Goal: Complete application form

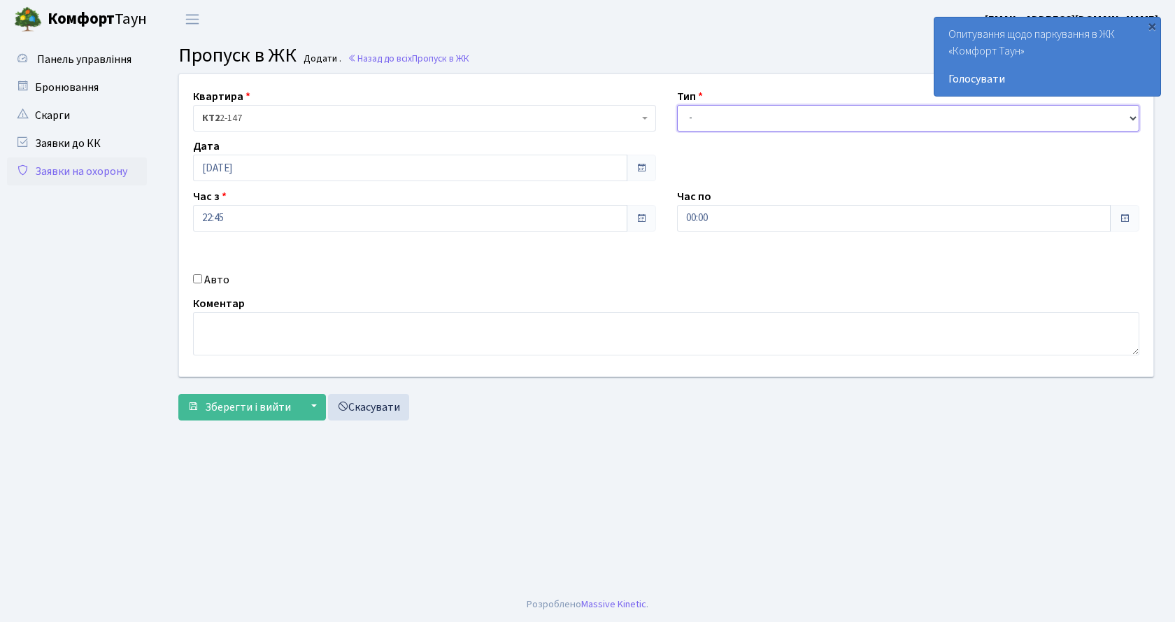
click at [720, 123] on select "- Доставка Таксі Гості Сервіс" at bounding box center [908, 118] width 463 height 27
select select "2"
click at [677, 105] on select "- Доставка Таксі Гості Сервіс" at bounding box center [908, 118] width 463 height 27
click at [197, 277] on input "Авто" at bounding box center [197, 278] width 9 height 9
checkbox input "true"
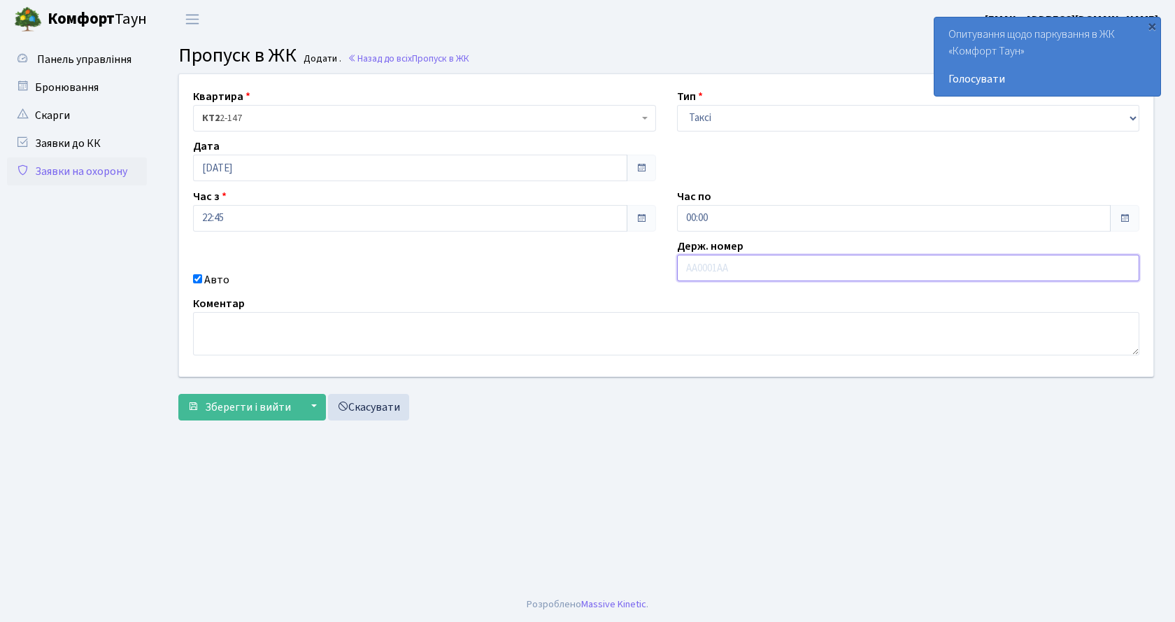
type input "І"
type input "КА9515КО"
click at [283, 409] on span "Зберегти і вийти" at bounding box center [248, 406] width 86 height 15
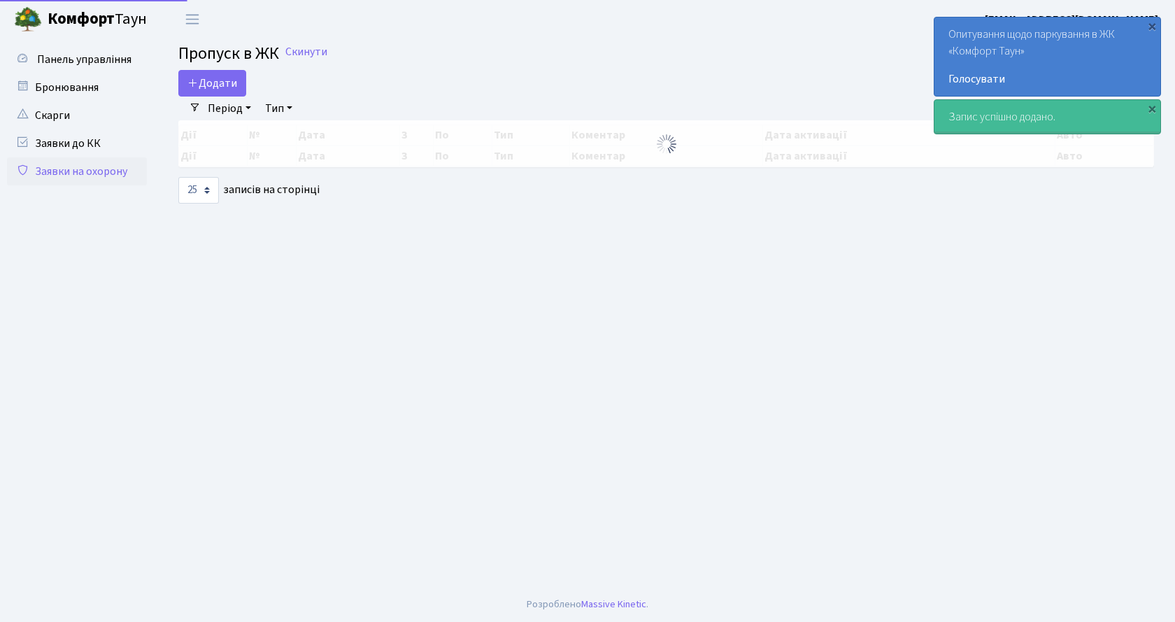
select select "25"
